Goal: Task Accomplishment & Management: Use online tool/utility

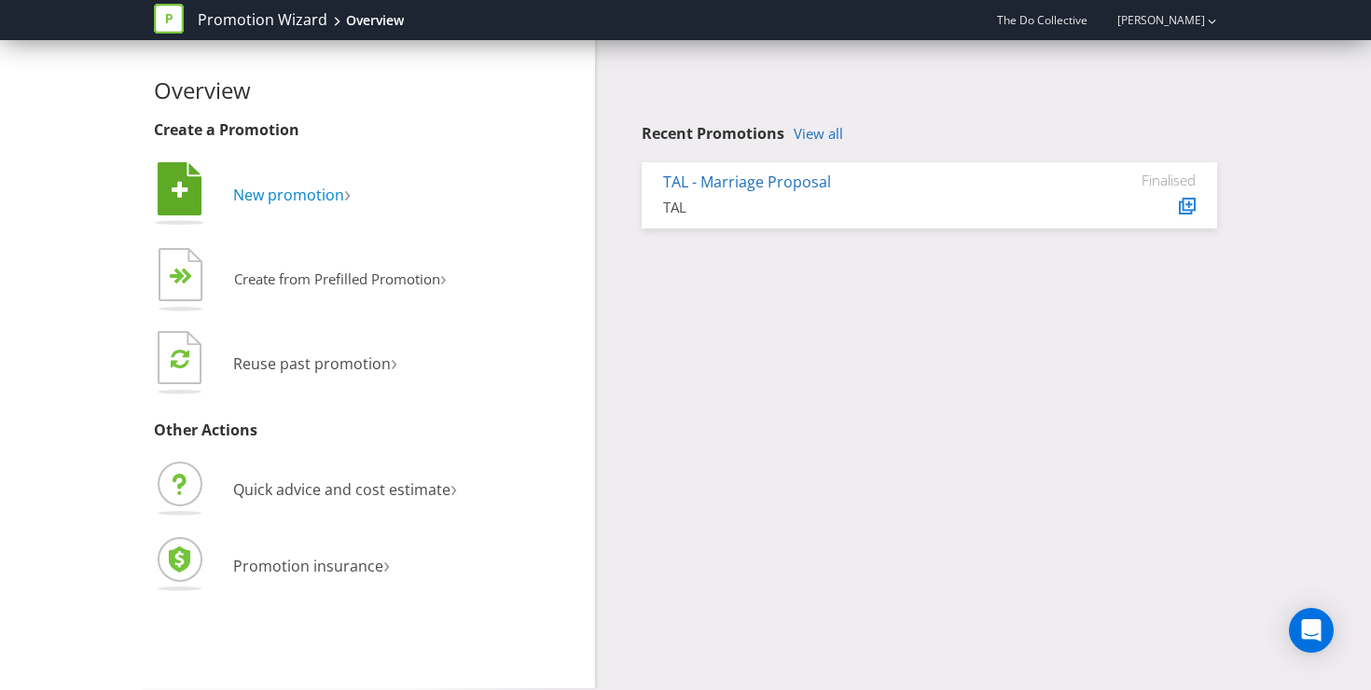
click at [283, 198] on span "New promotion" at bounding box center [288, 195] width 111 height 21
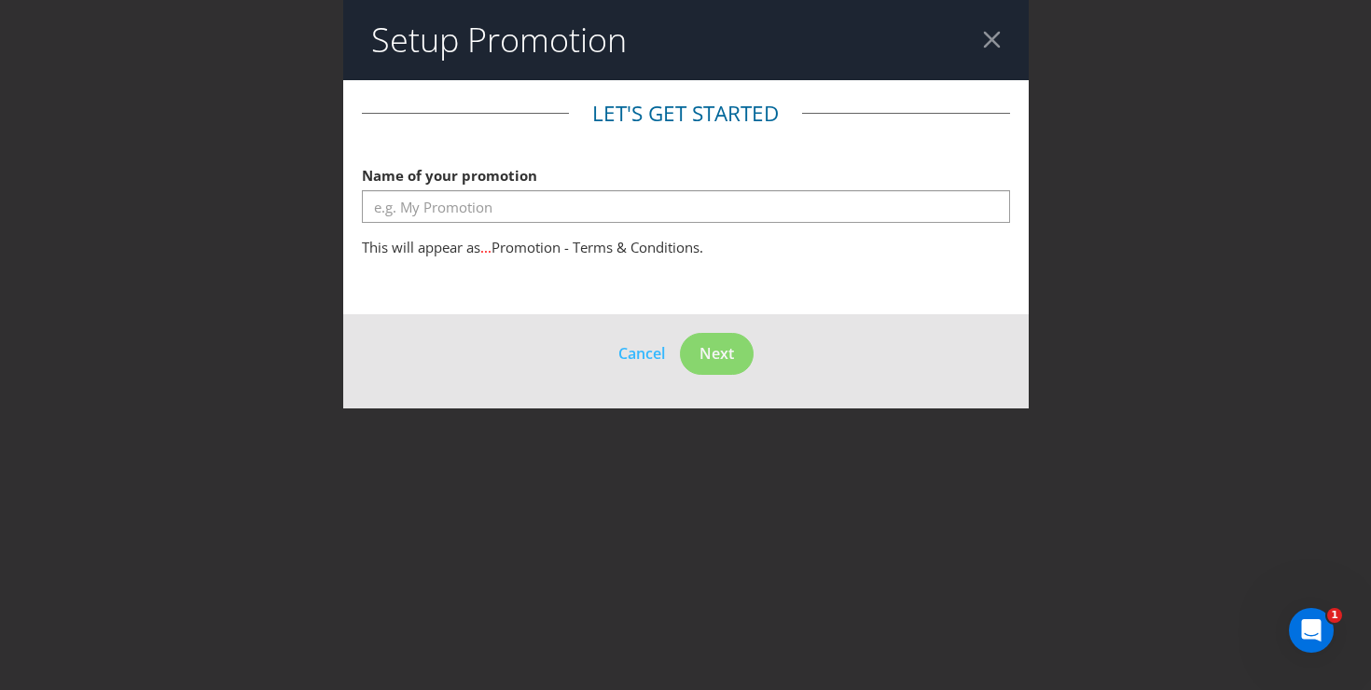
click at [998, 38] on div at bounding box center [992, 40] width 18 height 18
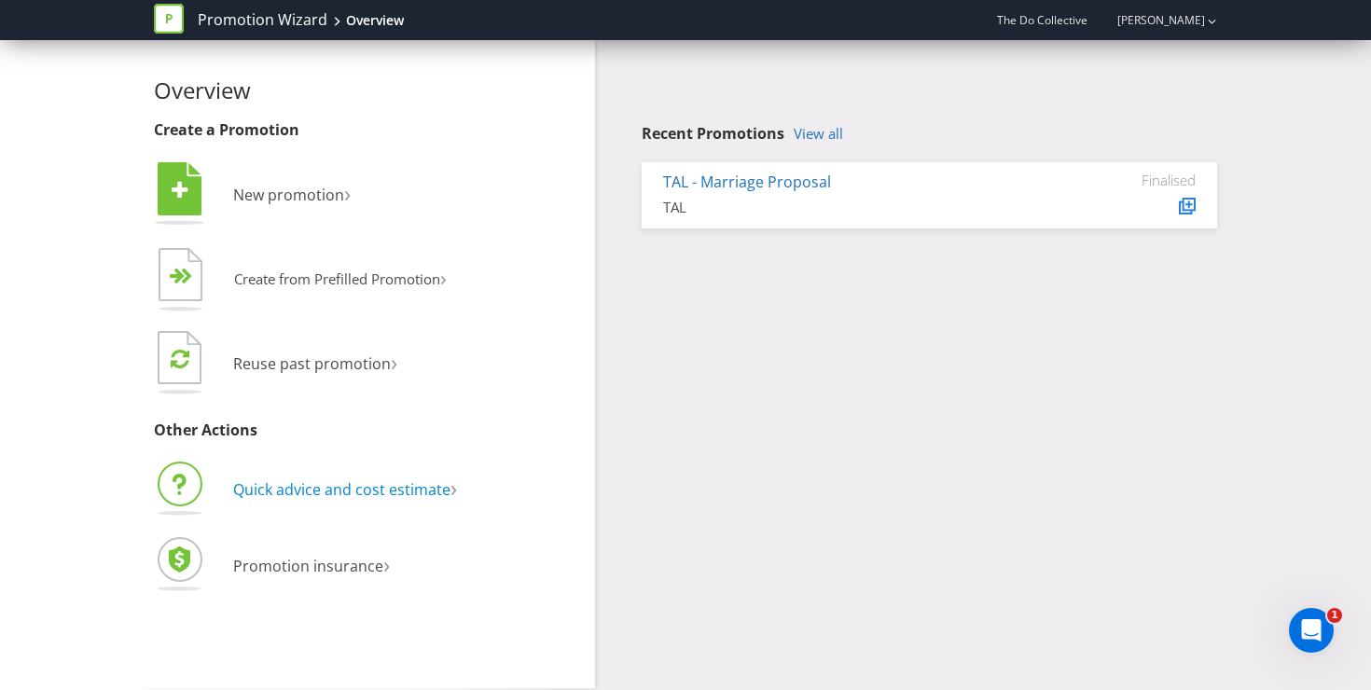
click at [361, 487] on span "Quick advice and cost estimate" at bounding box center [341, 489] width 217 height 21
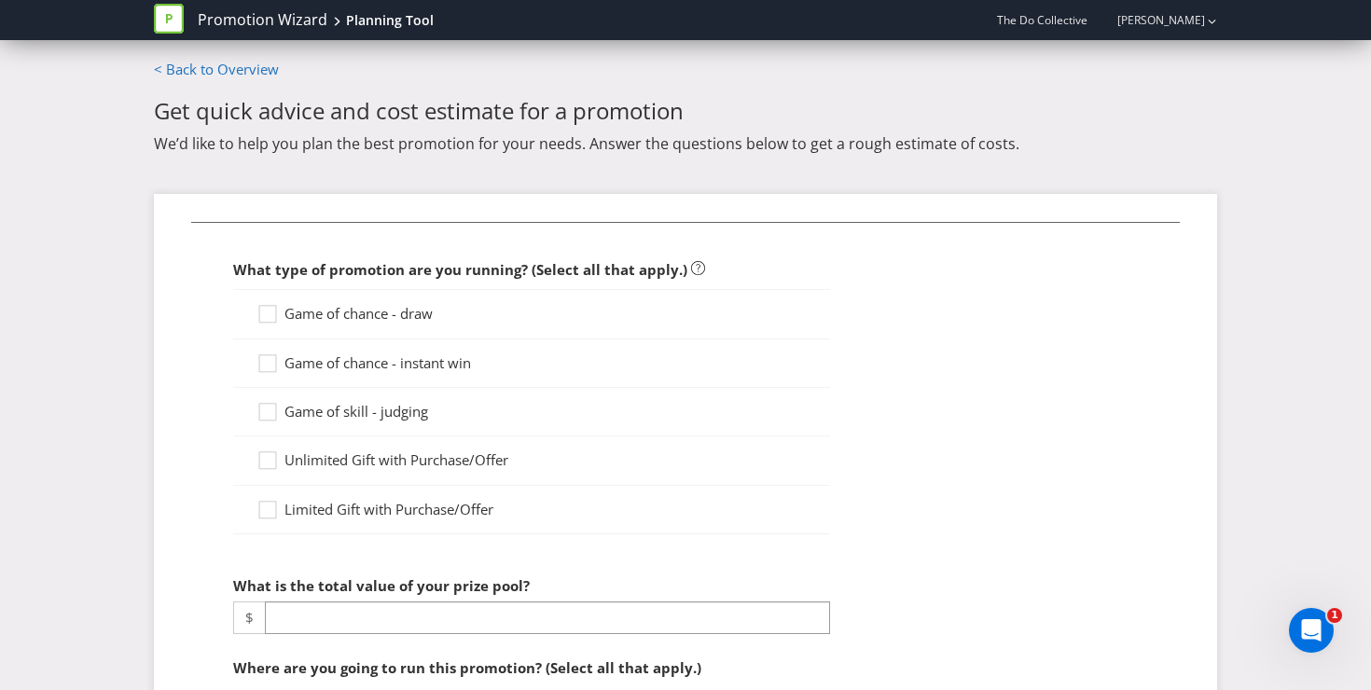
click at [338, 512] on span "Limited Gift with Purchase/Offer" at bounding box center [388, 509] width 209 height 19
click at [0, 0] on input "Limited Gift with Purchase/Offer" at bounding box center [0, 0] width 0 height 0
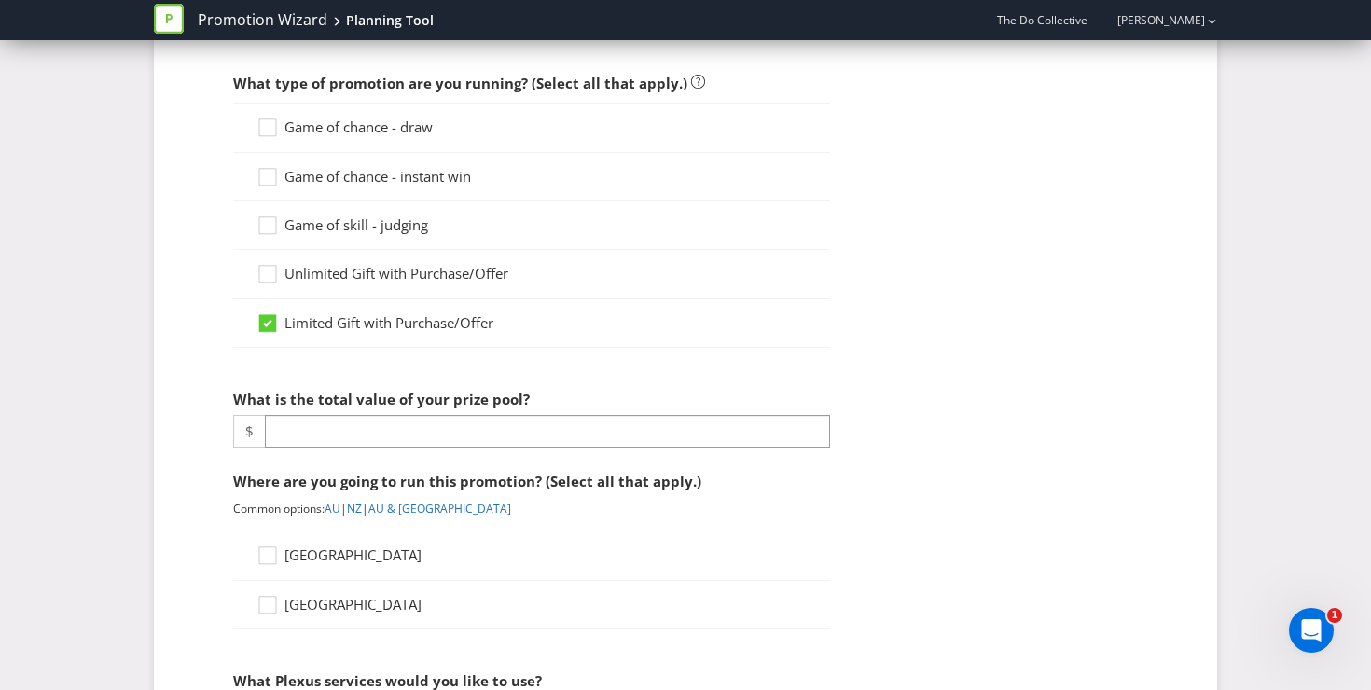
scroll to position [187, 0]
click at [339, 450] on fieldset "What type of promotion are you running? (Select all that apply.) Game of chance…" at bounding box center [685, 678] width 988 height 1286
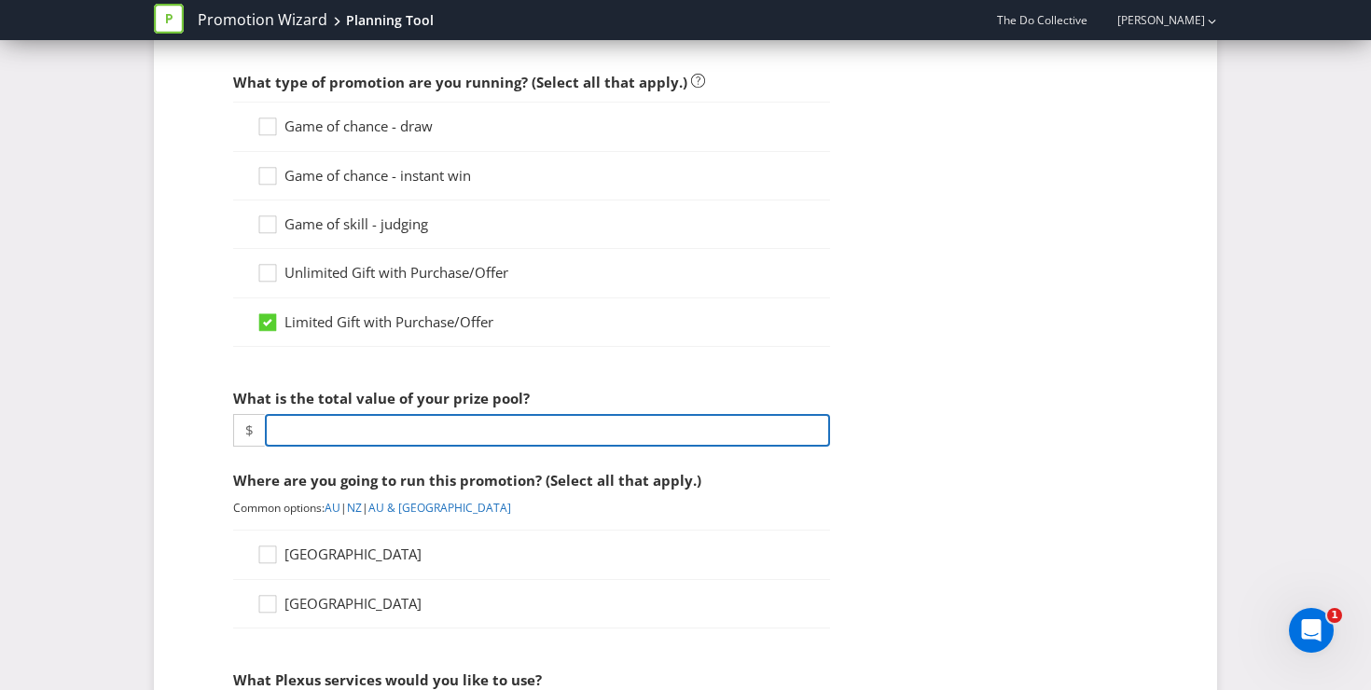
click at [336, 442] on input "number" at bounding box center [547, 430] width 565 height 33
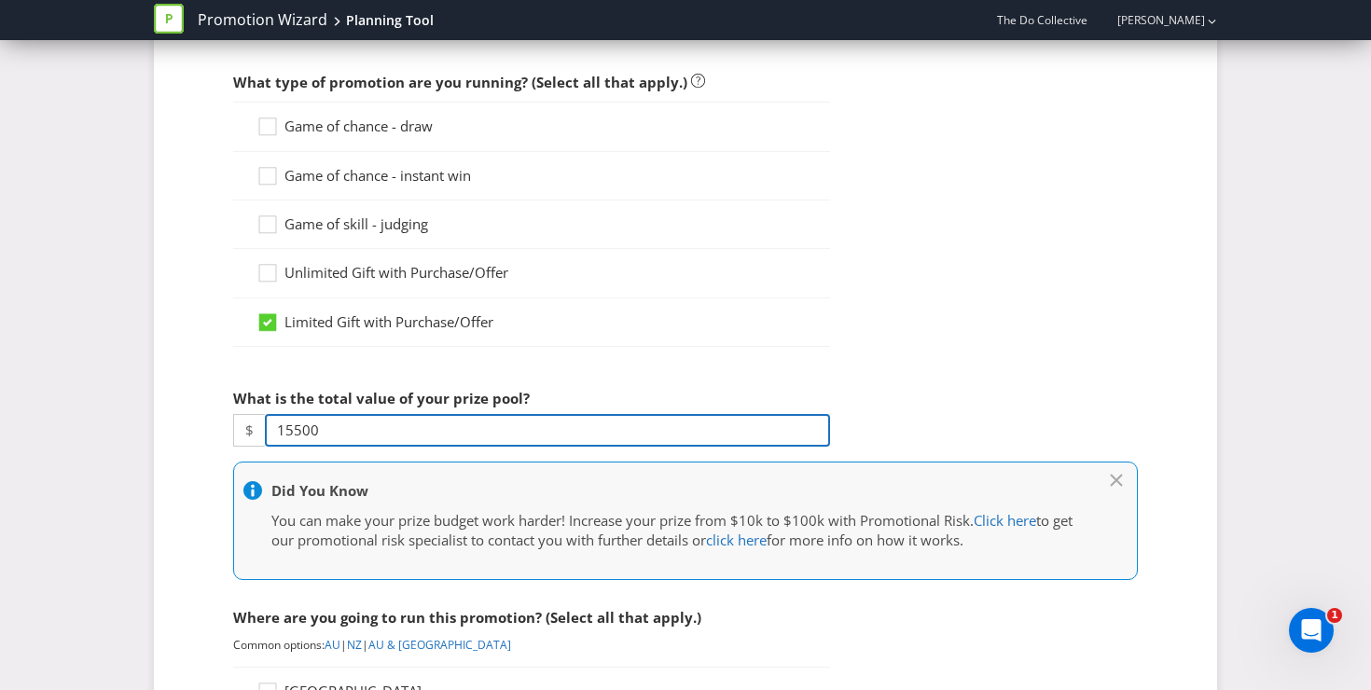
drag, startPoint x: 343, startPoint y: 426, endPoint x: 76, endPoint y: 426, distance: 267.6
click at [76, 426] on div "Promotion Wizard Planning Tool The Do Collective [PERSON_NAME] Promotion Wizard…" at bounding box center [685, 697] width 1371 height 1769
type input "20000"
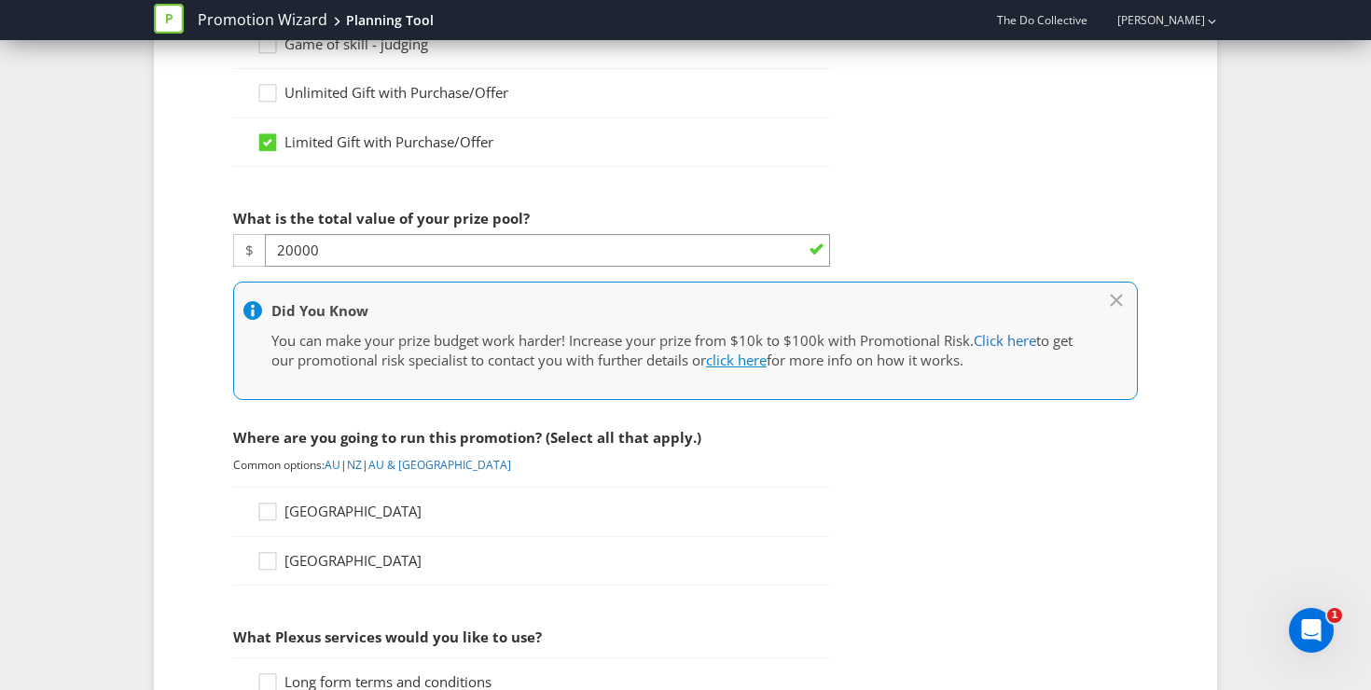
scroll to position [405, 0]
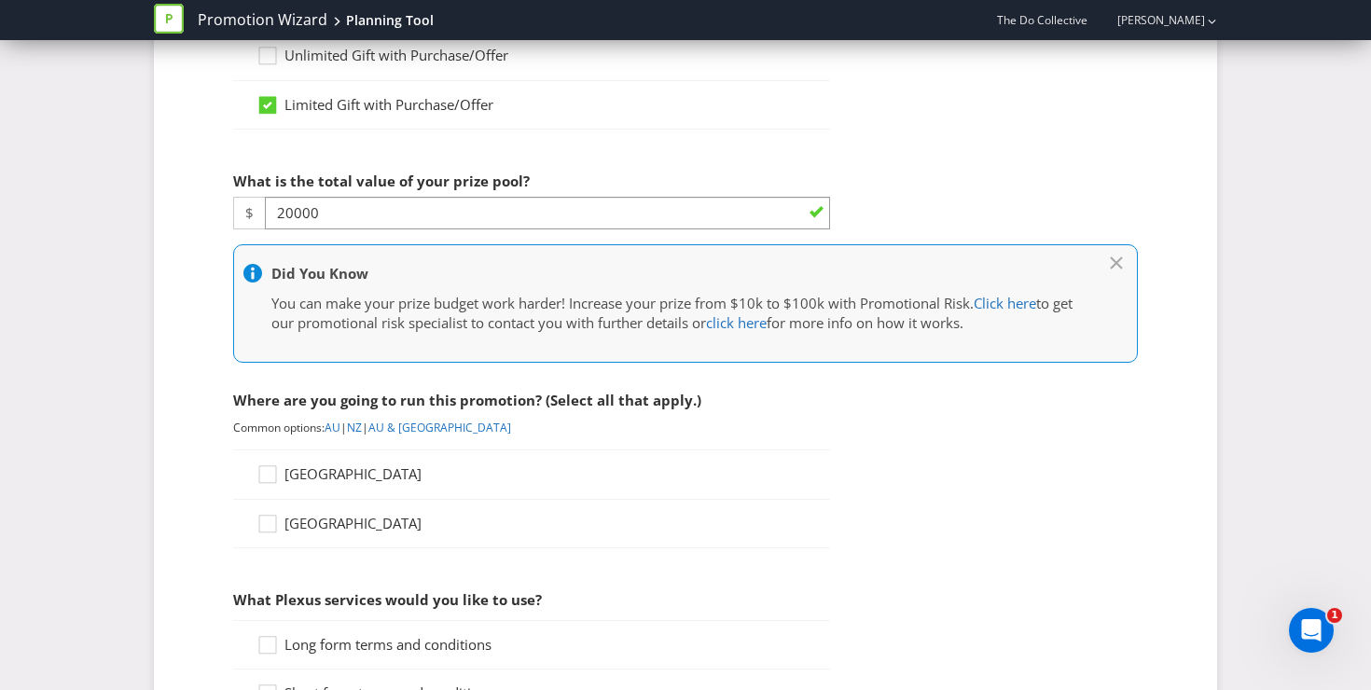
click at [421, 466] on span at bounding box center [423, 473] width 4 height 19
click at [0, 0] on input "[GEOGRAPHIC_DATA]" at bounding box center [0, 0] width 0 height 0
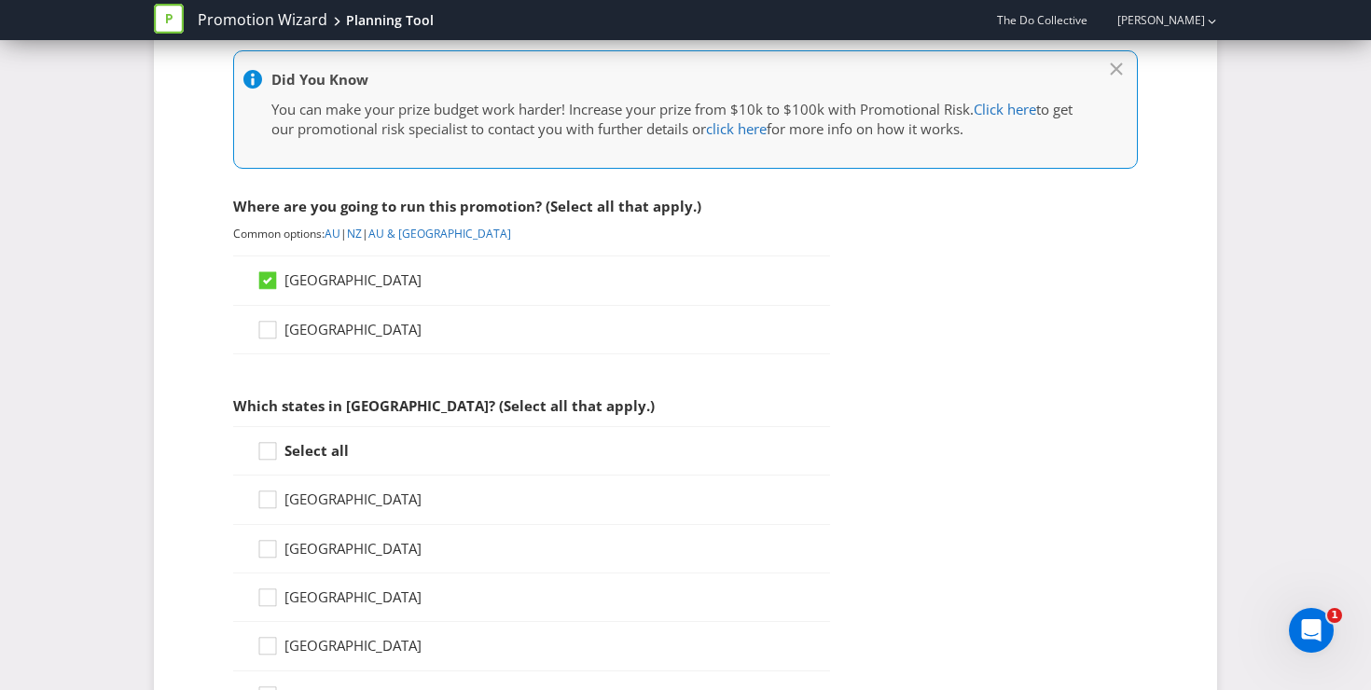
scroll to position [615, 0]
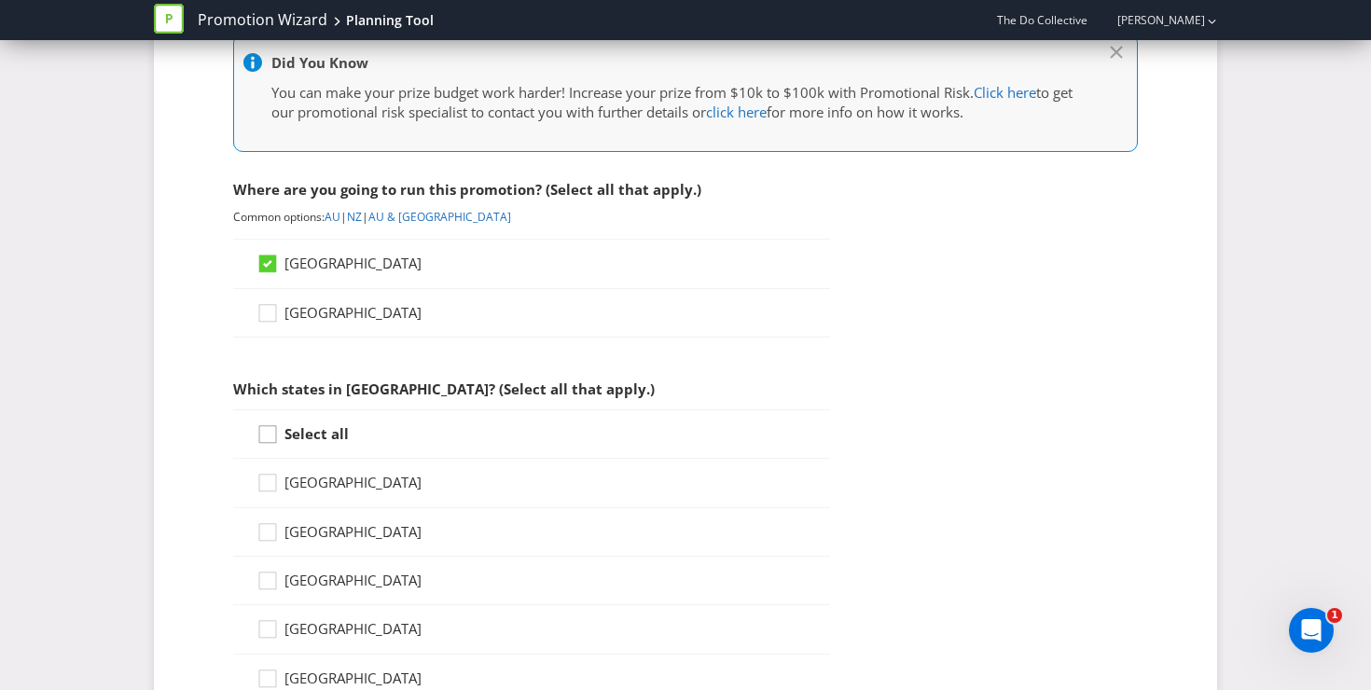
click at [269, 442] on icon at bounding box center [267, 434] width 17 height 17
click at [0, 0] on input "Select all" at bounding box center [0, 0] width 0 height 0
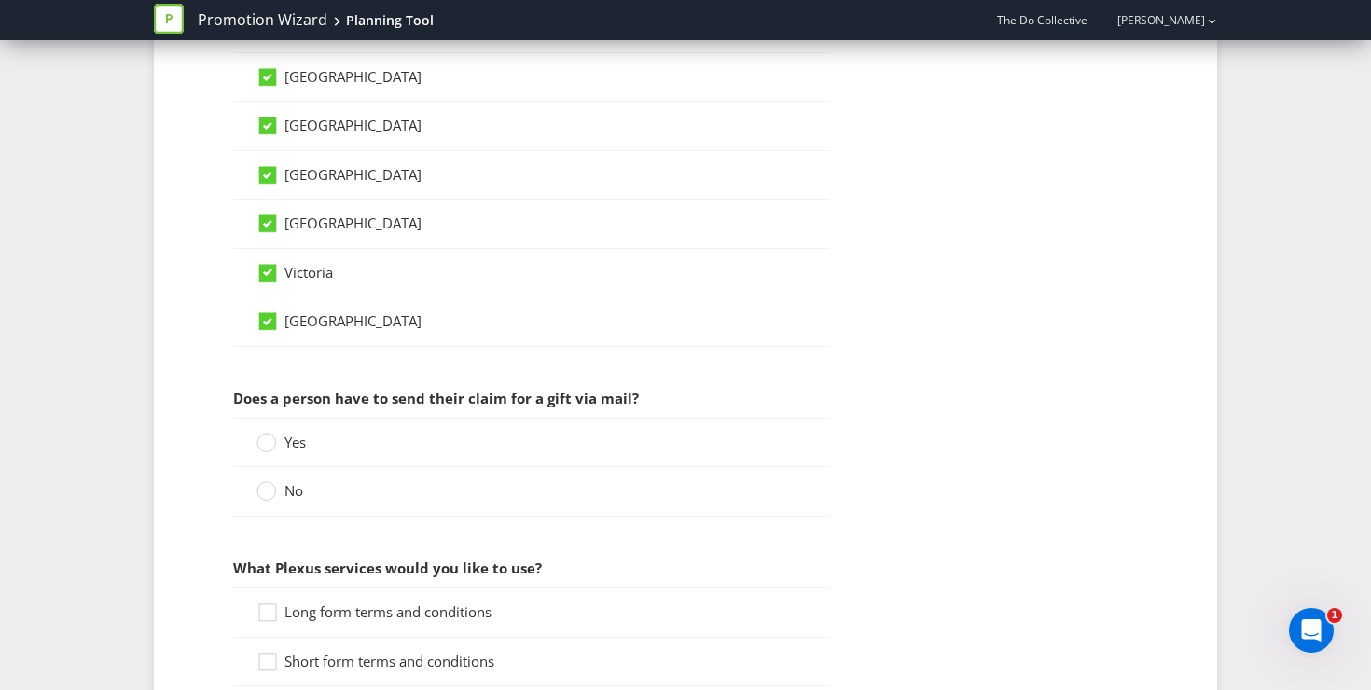
scroll to position [1125, 0]
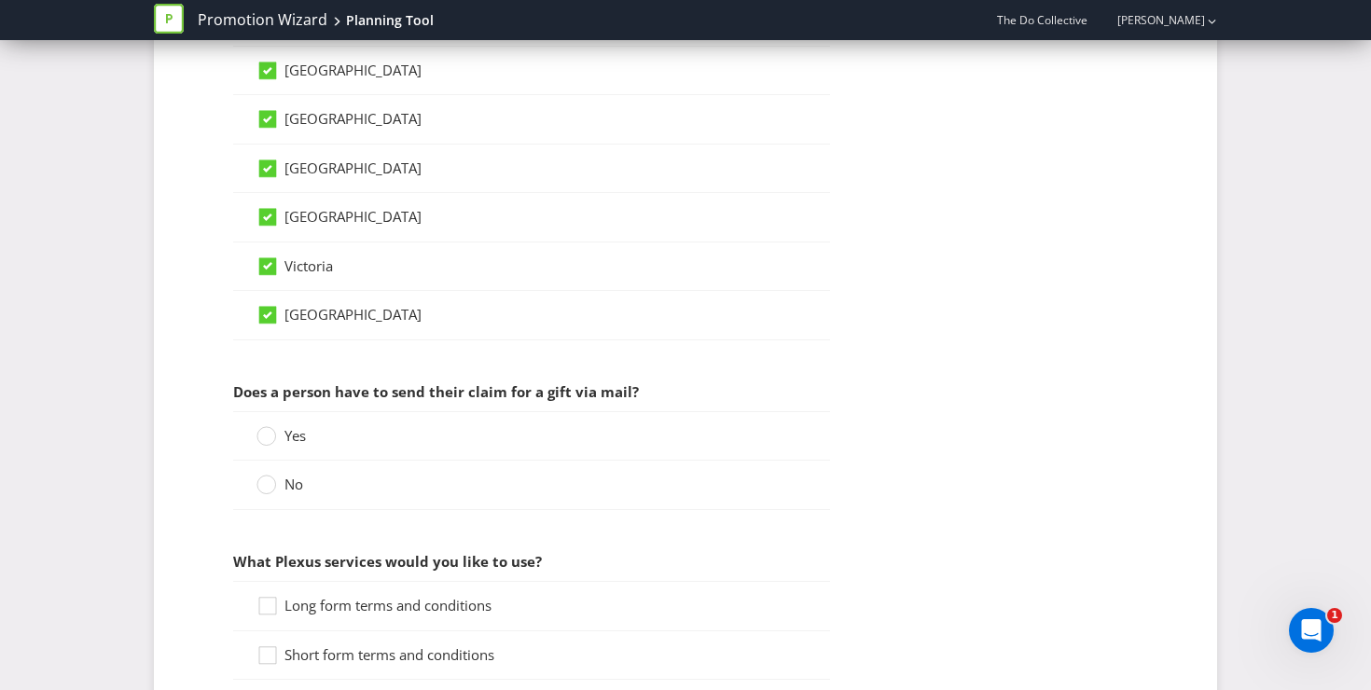
click at [288, 423] on div "Yes" at bounding box center [531, 435] width 597 height 49
click at [273, 472] on div "No" at bounding box center [531, 485] width 597 height 48
click at [267, 485] on circle at bounding box center [266, 485] width 19 height 19
click at [0, 0] on input "No" at bounding box center [0, 0] width 0 height 0
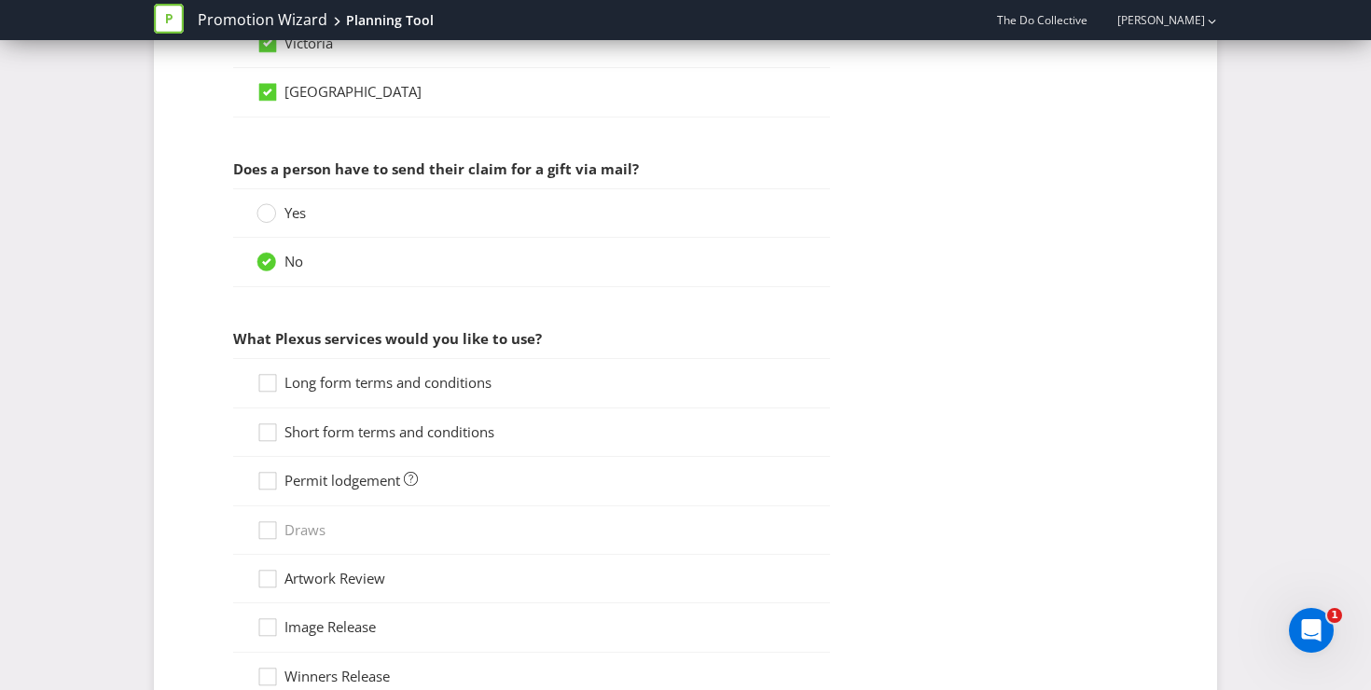
scroll to position [1349, 0]
click at [271, 380] on div at bounding box center [267, 375] width 9 height 9
click at [0, 0] on input "Long form terms and conditions" at bounding box center [0, 0] width 0 height 0
click at [269, 427] on div at bounding box center [265, 437] width 19 height 33
click at [0, 0] on input "Short form terms and conditions" at bounding box center [0, 0] width 0 height 0
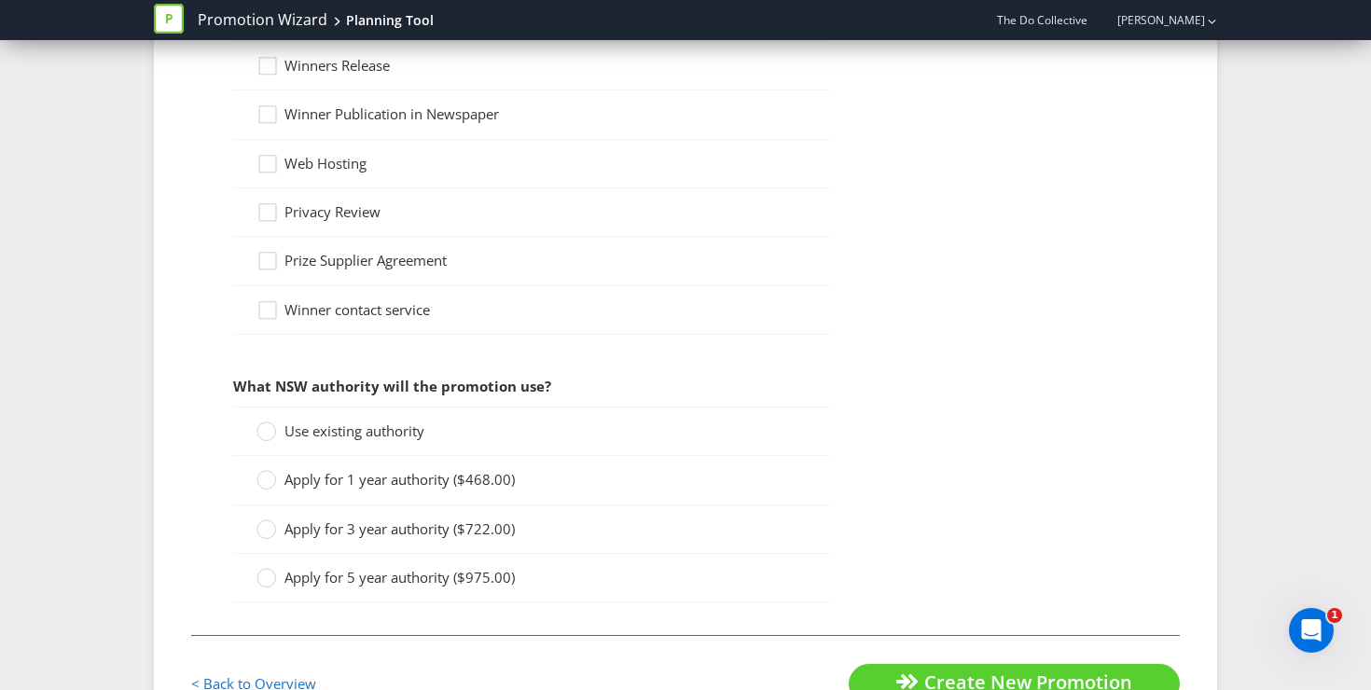
scroll to position [1953, 0]
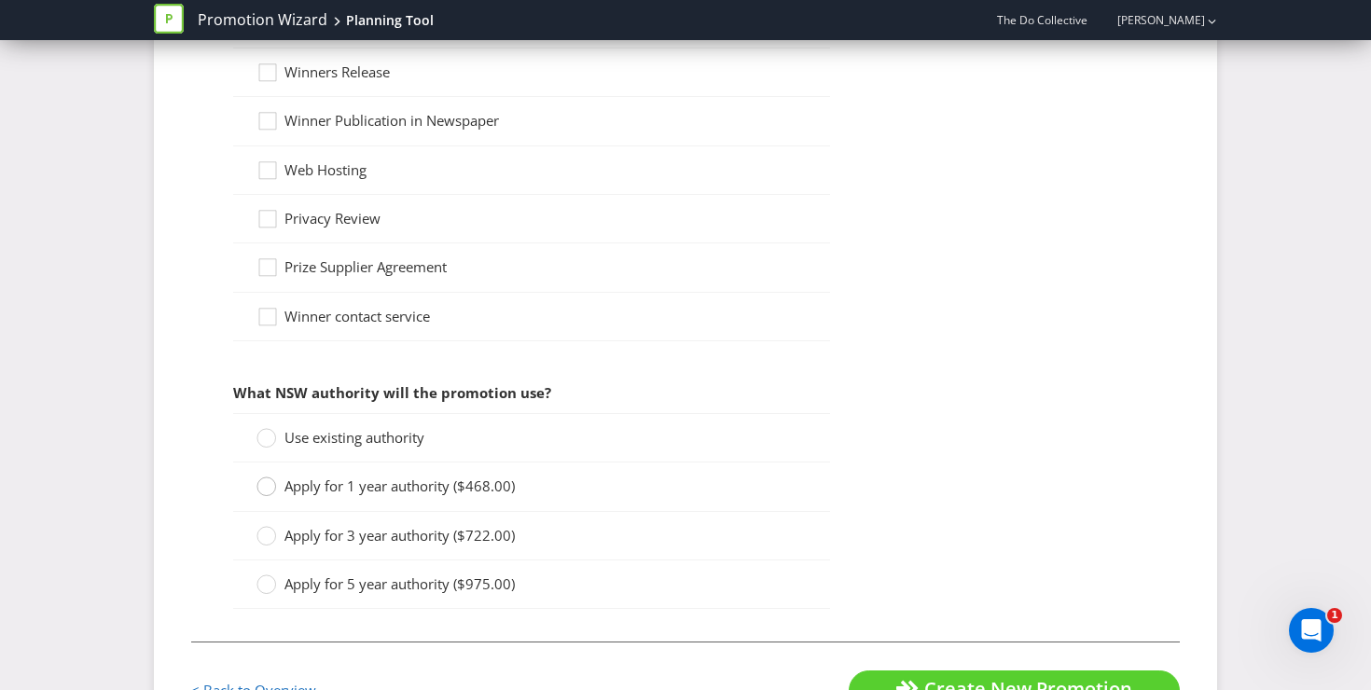
click at [273, 487] on circle at bounding box center [266, 486] width 19 height 19
click at [0, 0] on input "Apply for 1 year authority ($468.00)" at bounding box center [0, 0] width 0 height 0
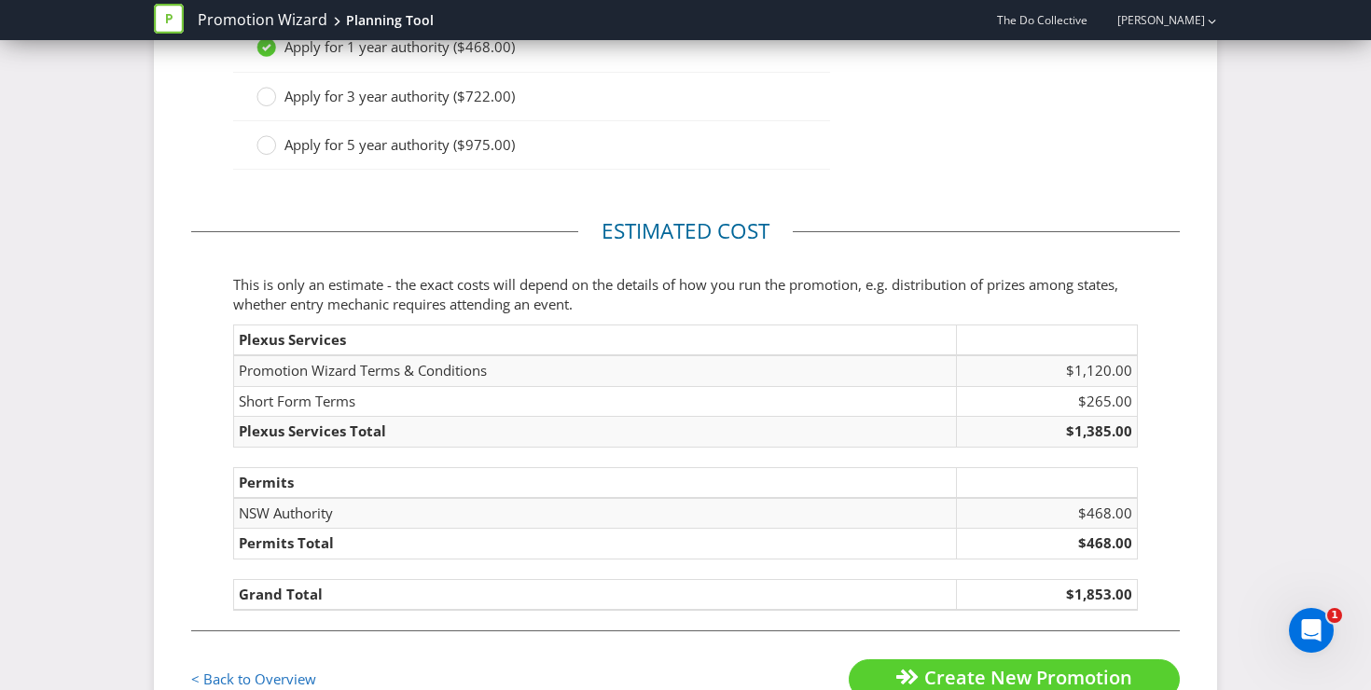
scroll to position [2457, 0]
